Goal: Information Seeking & Learning: Learn about a topic

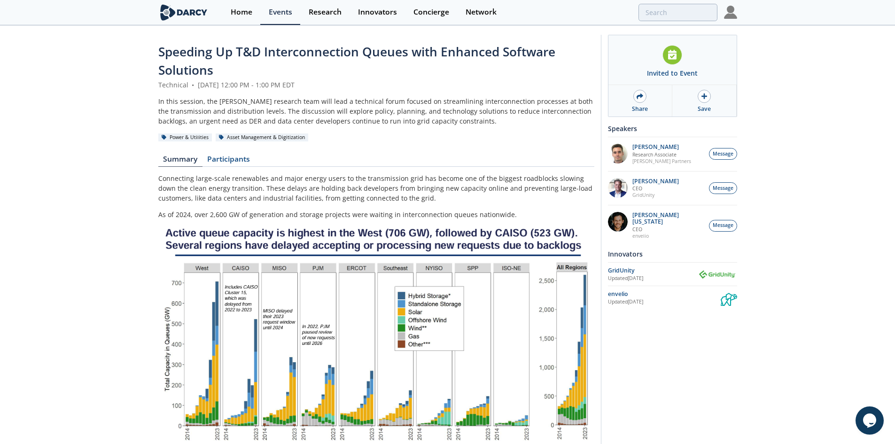
click at [731, 12] on img at bounding box center [730, 12] width 13 height 13
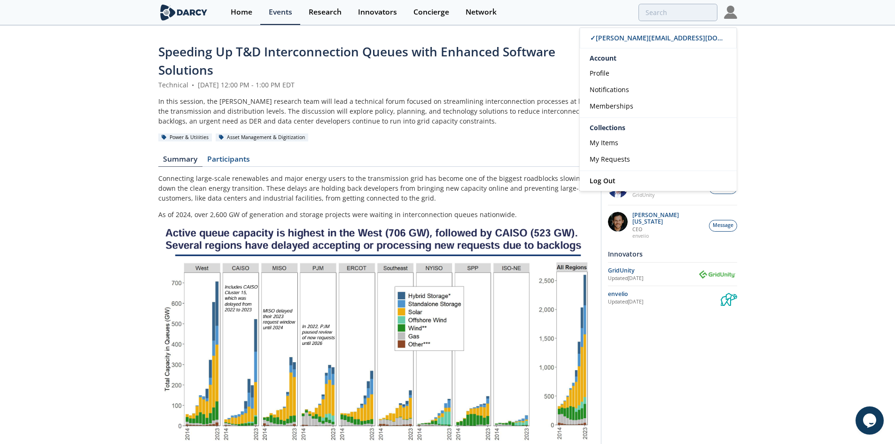
click at [731, 12] on img at bounding box center [730, 12] width 13 height 13
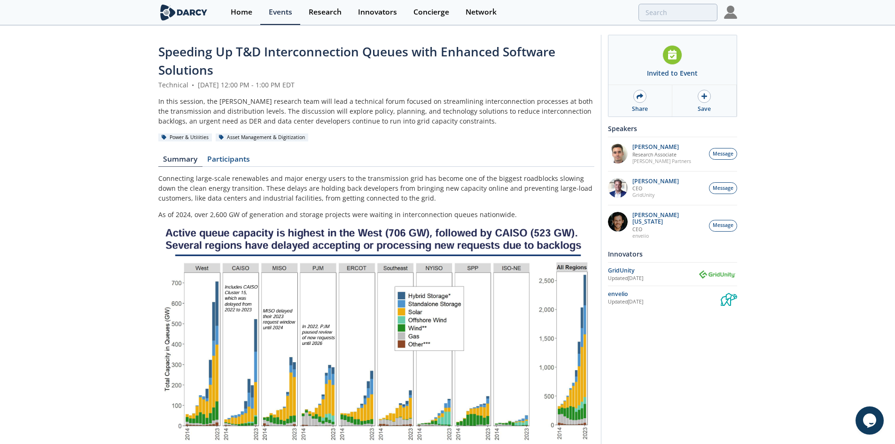
click at [820, 86] on div "Speeding Up T&D Interconnection Queues with Enhanced Software Solutions Technic…" at bounding box center [447, 408] width 895 height 765
click at [232, 163] on link "Participants" at bounding box center [228, 160] width 53 height 11
click at [212, 162] on link "Participants" at bounding box center [228, 160] width 53 height 11
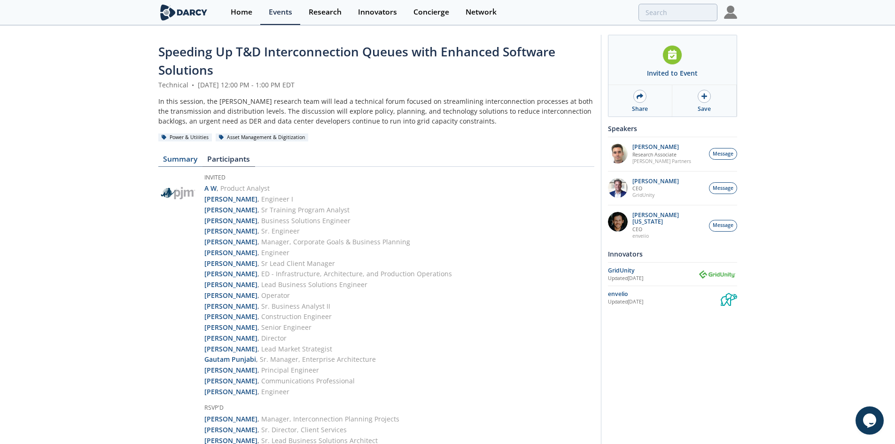
click at [192, 156] on link "Summary" at bounding box center [180, 160] width 44 height 11
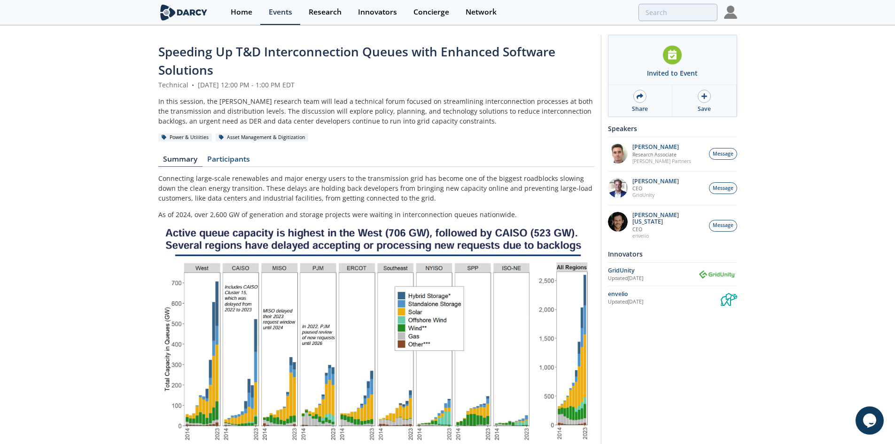
click at [241, 276] on img at bounding box center [376, 349] width 436 height 246
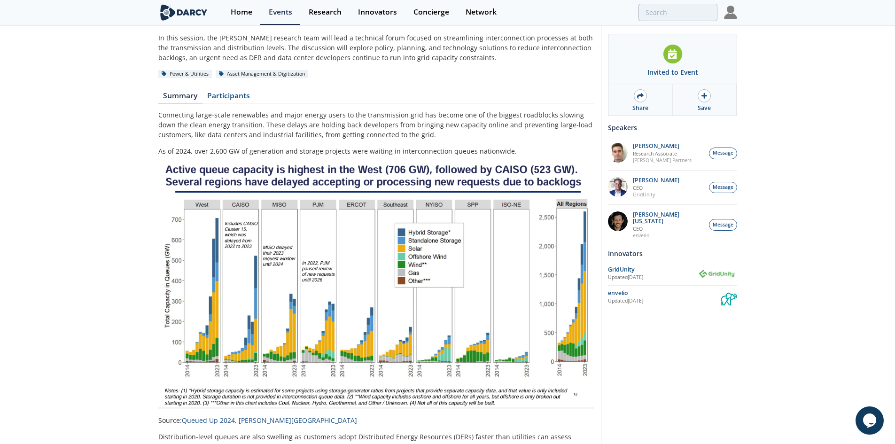
scroll to position [47, 0]
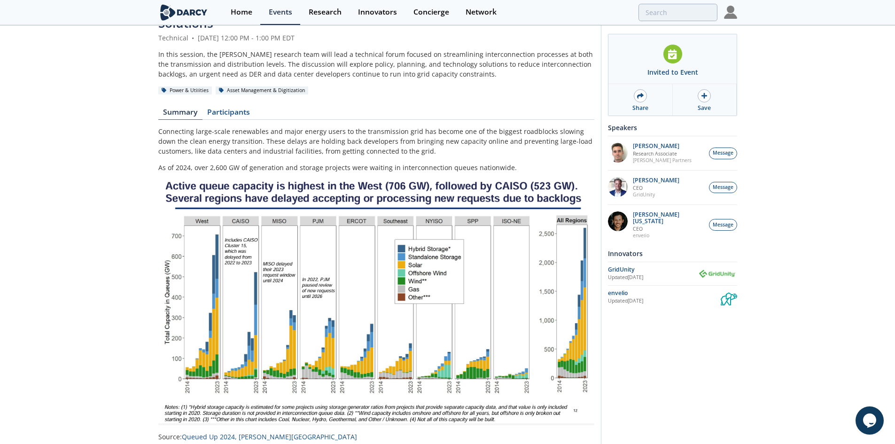
click at [437, 106] on div "Speeding Up T&D Interconnection Queues with Enhanced Software Solutions Technic…" at bounding box center [376, 362] width 436 height 732
